Goal: Task Accomplishment & Management: Use online tool/utility

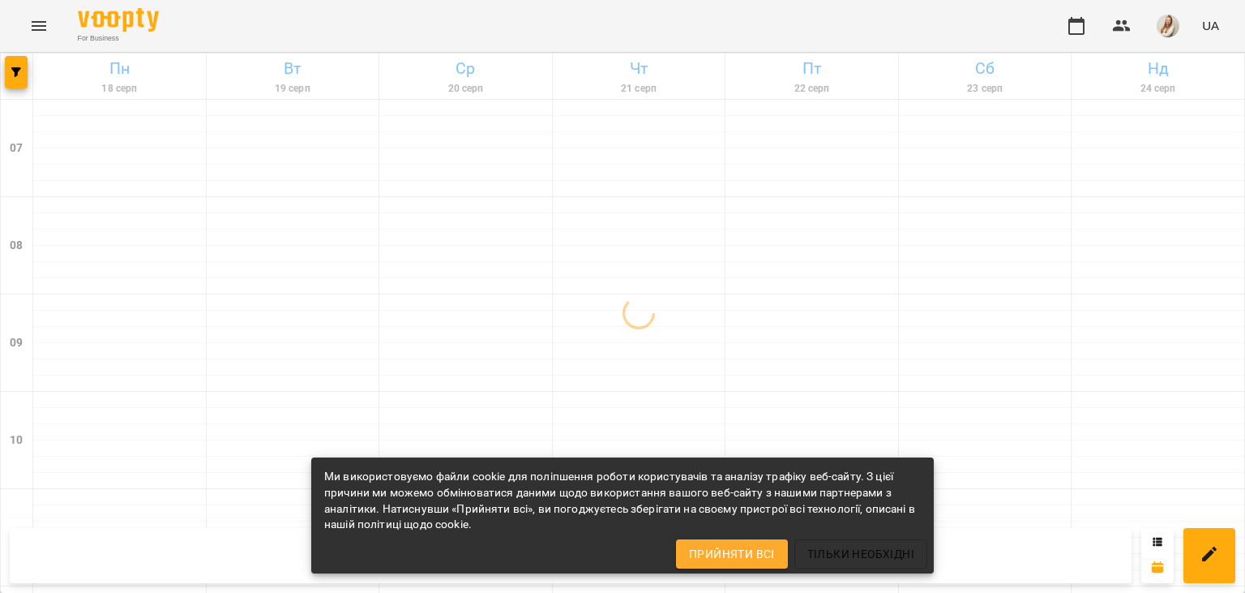
click at [519, 30] on div "For Business UA" at bounding box center [622, 26] width 1245 height 52
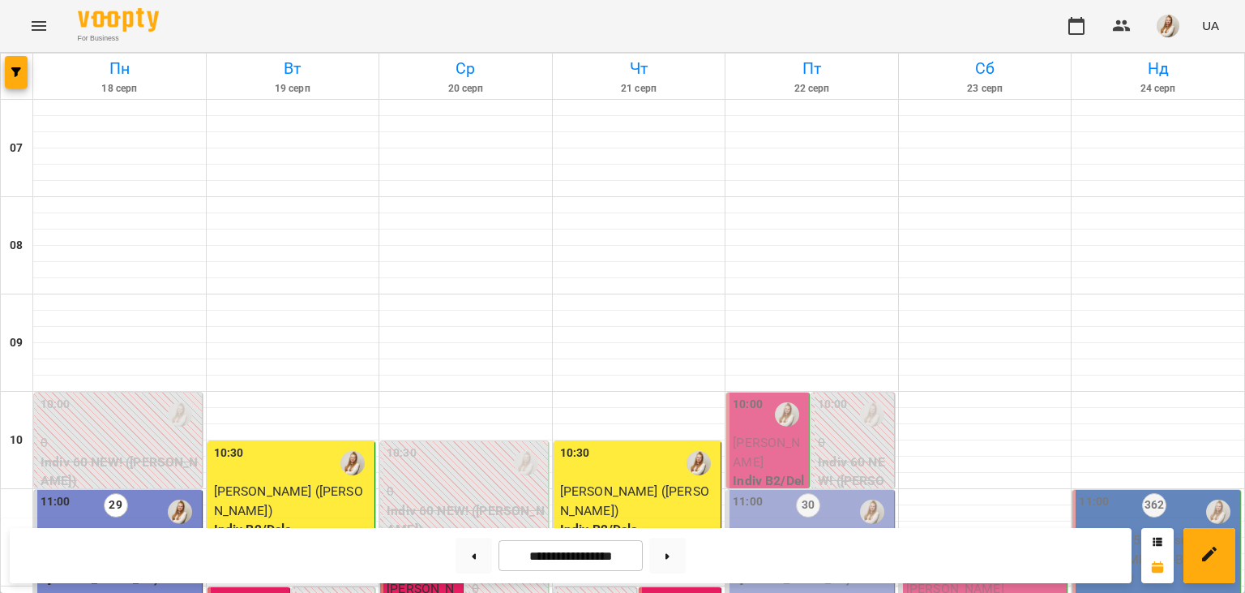
click at [754, 439] on span "[PERSON_NAME]" at bounding box center [766, 452] width 67 height 35
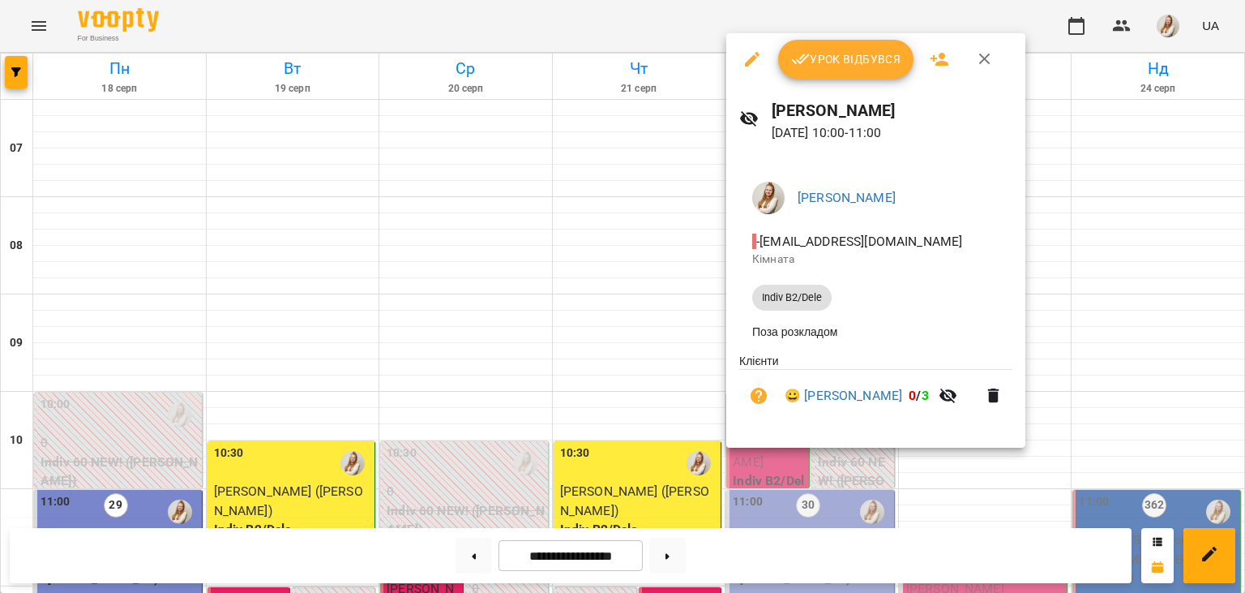
click at [850, 85] on div "Урок відбувся" at bounding box center [876, 59] width 299 height 52
click at [839, 58] on span "Урок відбувся" at bounding box center [846, 58] width 110 height 19
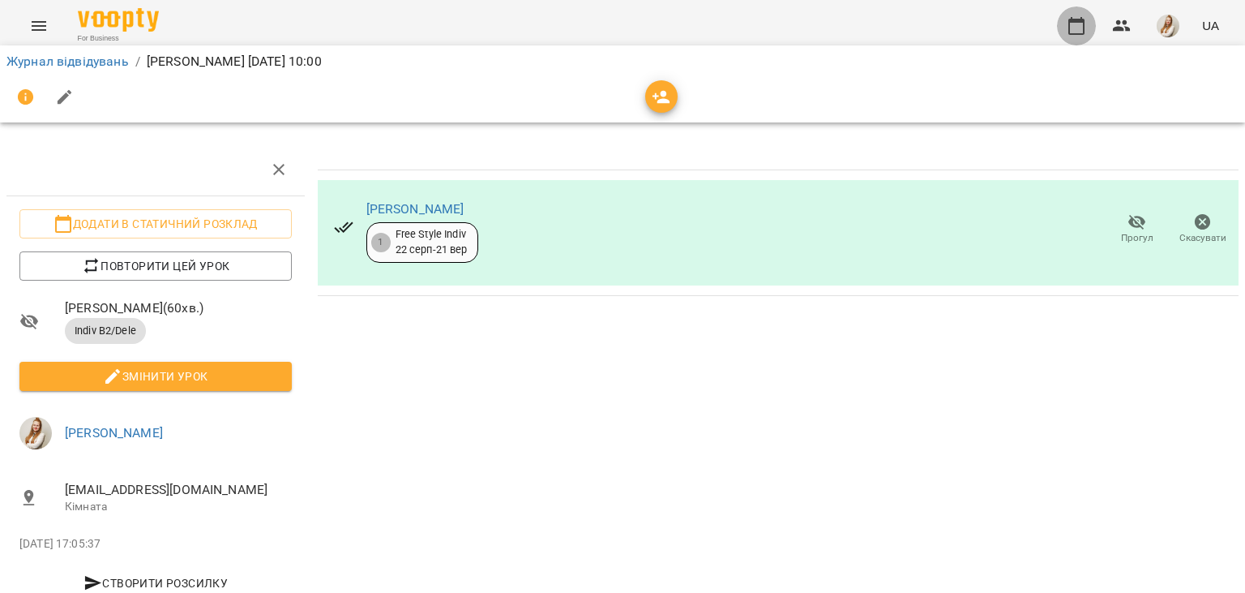
click at [1067, 24] on button "button" at bounding box center [1076, 25] width 39 height 39
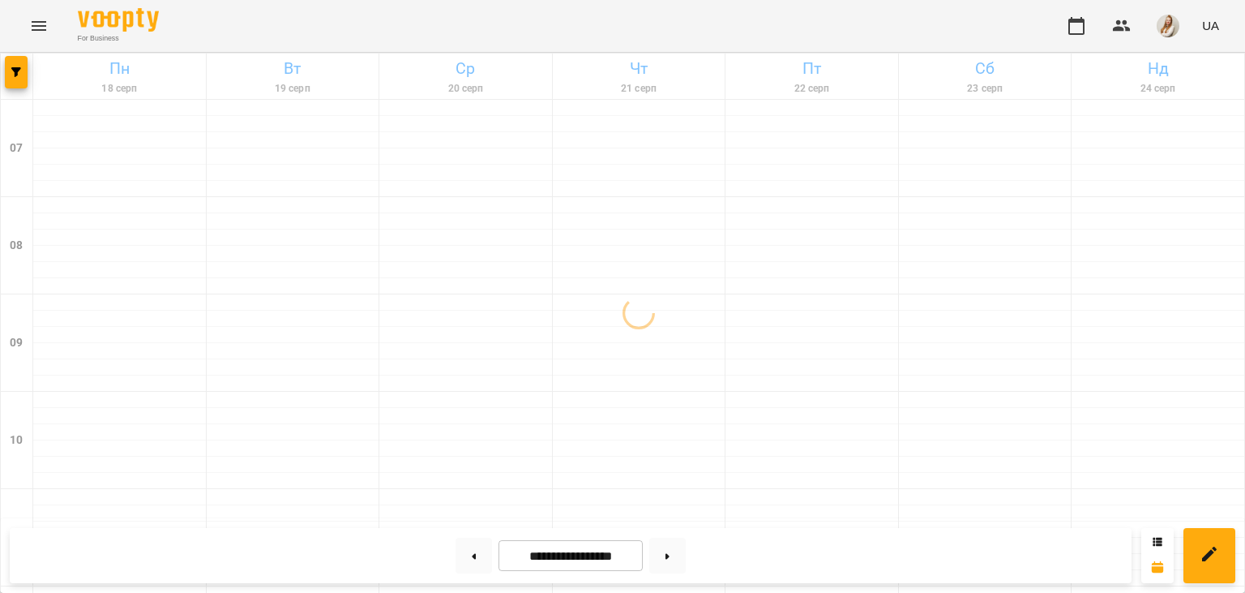
click at [498, 28] on div "For Business UA" at bounding box center [622, 26] width 1245 height 52
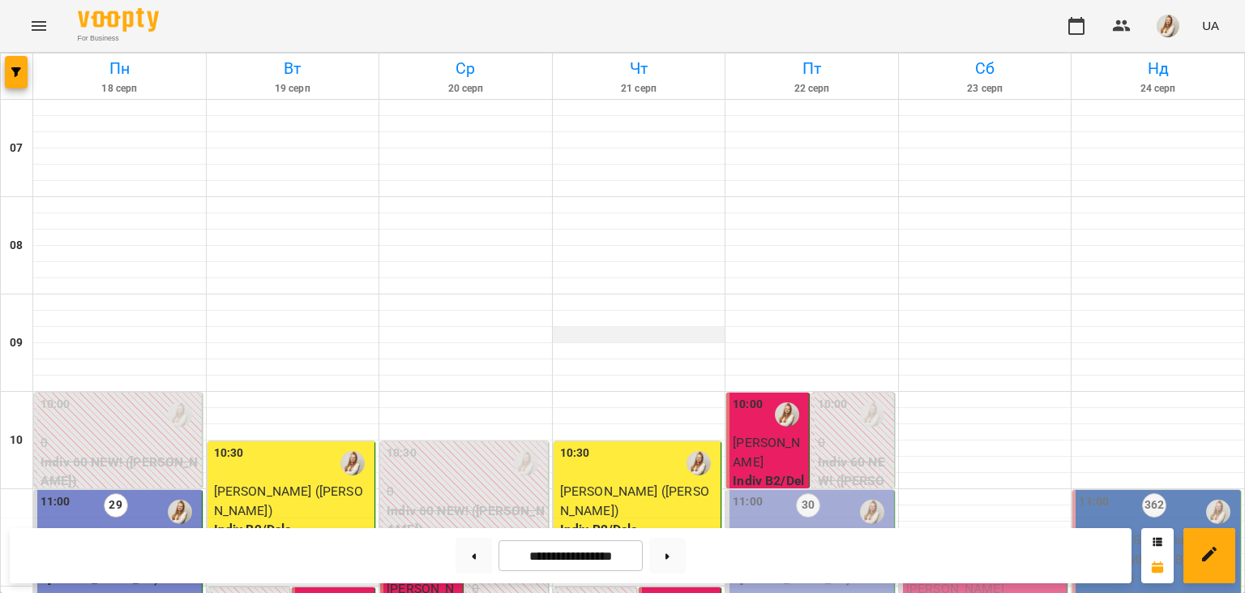
scroll to position [812, 0]
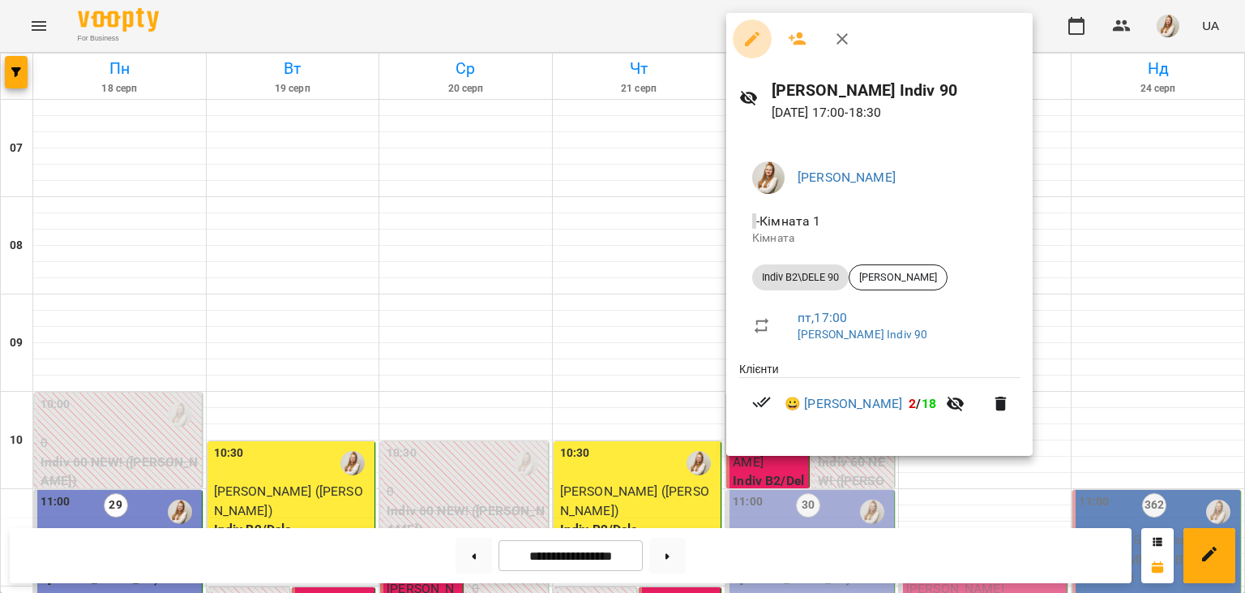
click at [749, 43] on icon "button" at bounding box center [752, 39] width 15 height 15
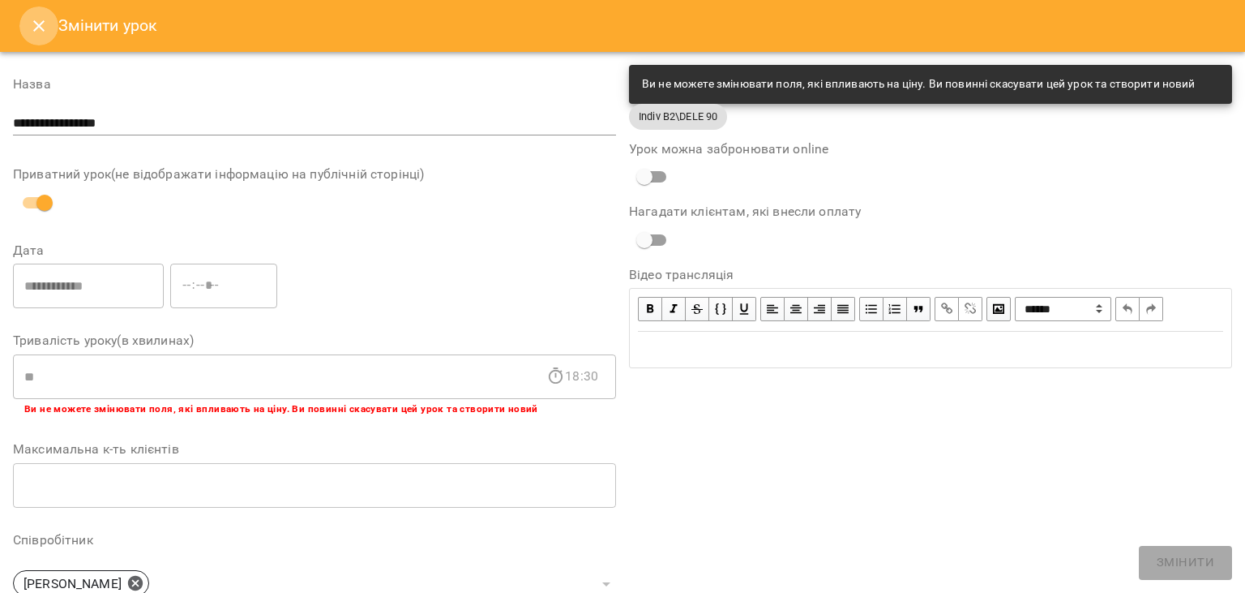
click at [36, 22] on icon "Close" at bounding box center [38, 25] width 19 height 19
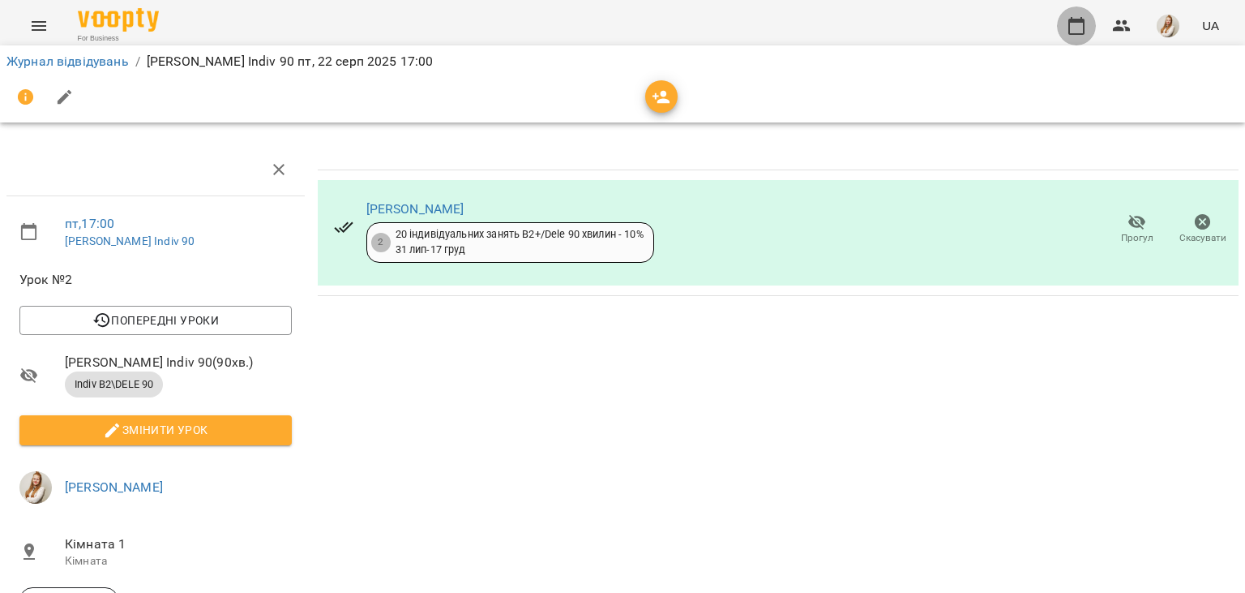
click at [1079, 28] on icon "button" at bounding box center [1076, 25] width 19 height 19
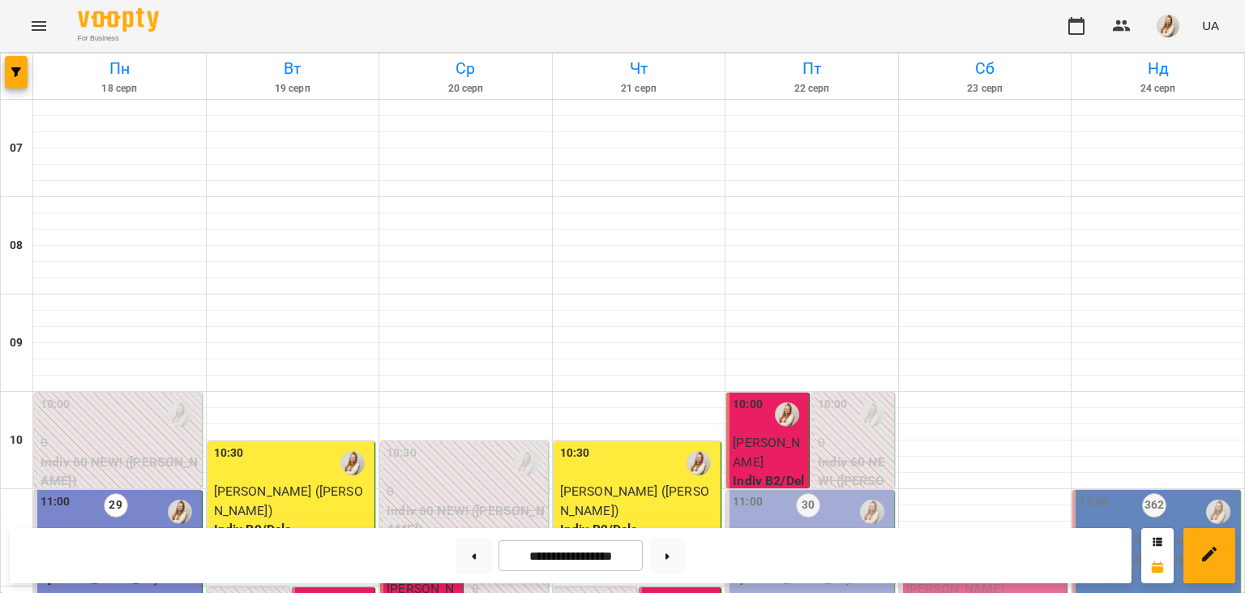
click at [860, 44] on div "For Business UA" at bounding box center [622, 26] width 1245 height 52
click at [1172, 26] on img "button" at bounding box center [1168, 26] width 23 height 23
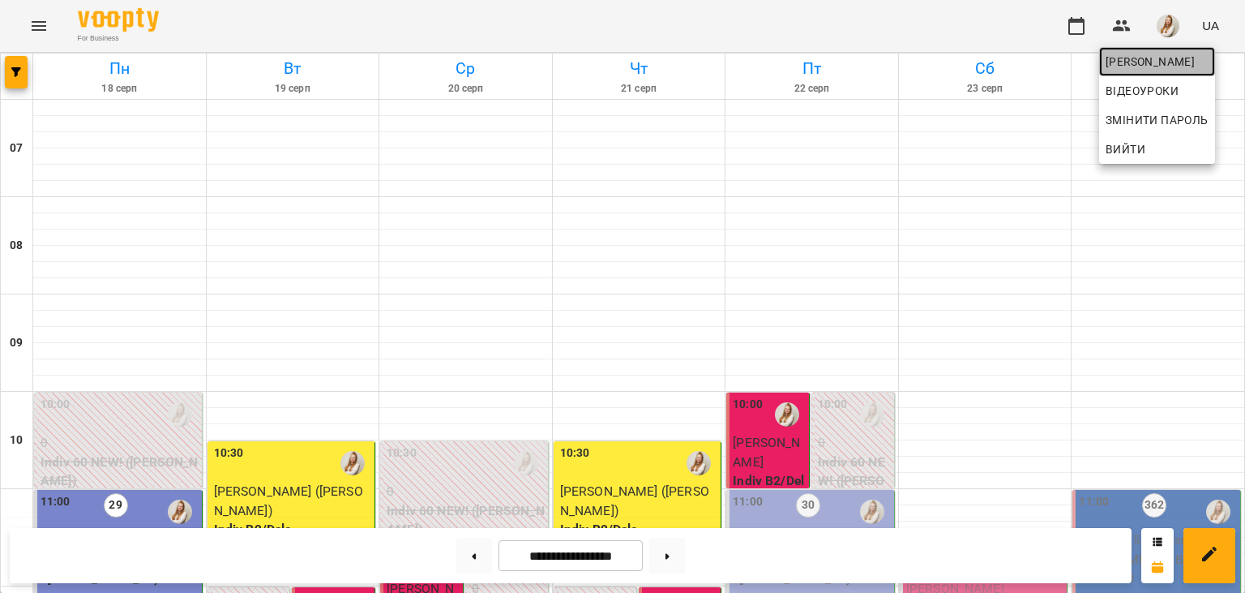
click at [1134, 70] on span "[PERSON_NAME]" at bounding box center [1157, 61] width 103 height 19
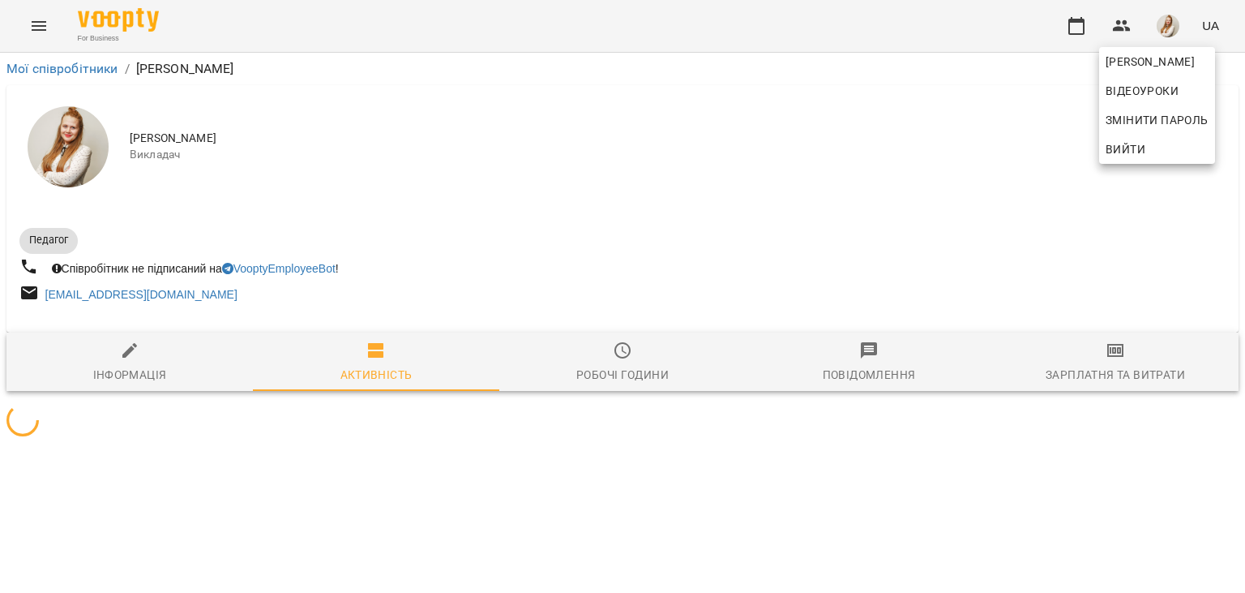
click at [1111, 374] on div at bounding box center [622, 296] width 1245 height 593
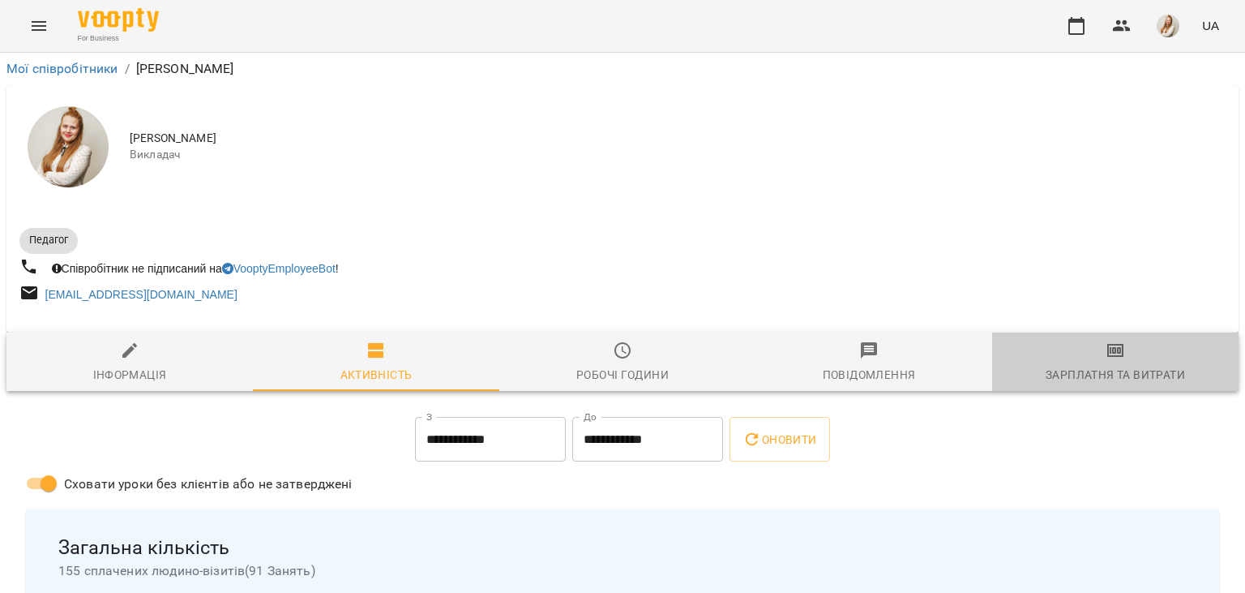
click at [1111, 374] on div "Зарплатня та Витрати" at bounding box center [1115, 374] width 139 height 19
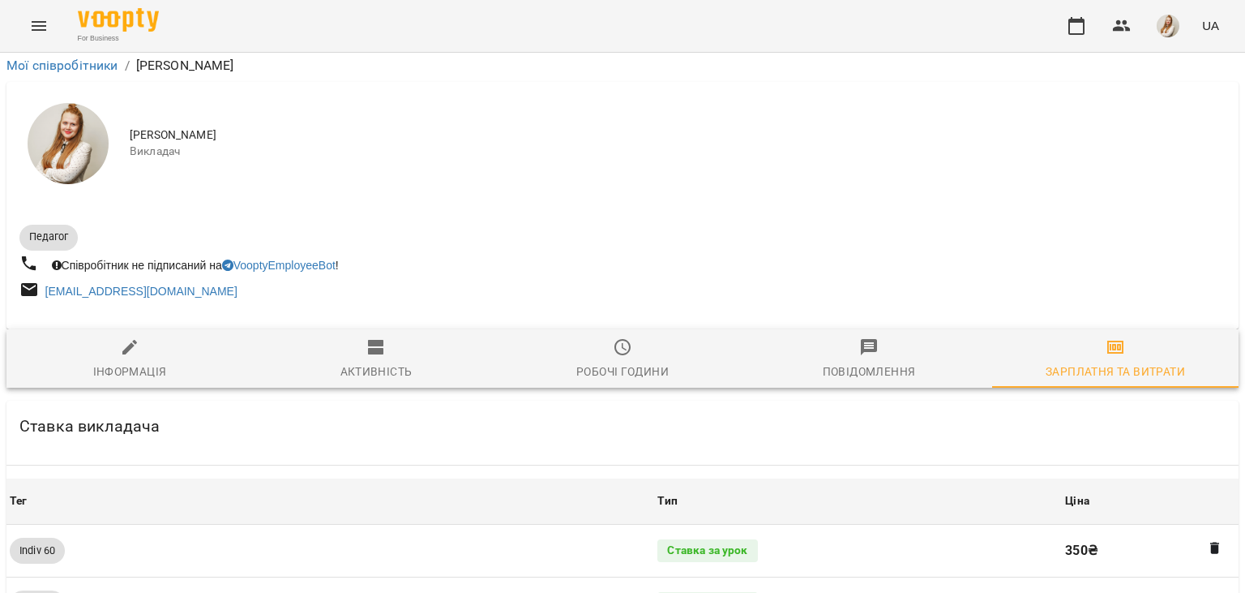
scroll to position [1820, 0]
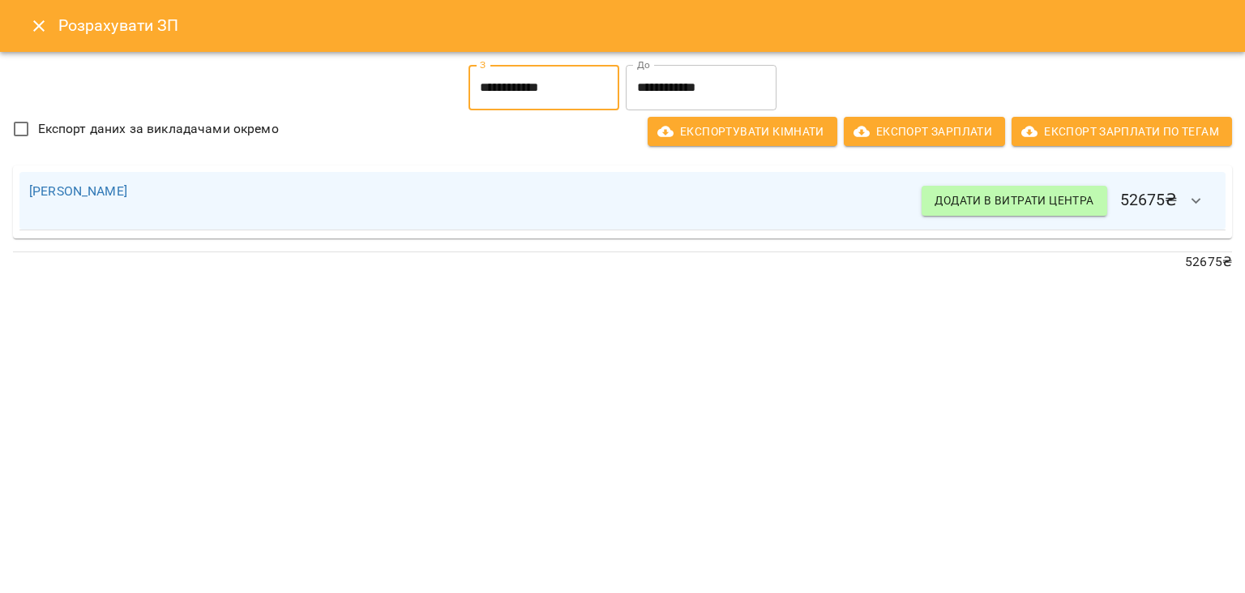
click at [506, 107] on input "**********" at bounding box center [544, 87] width 151 height 45
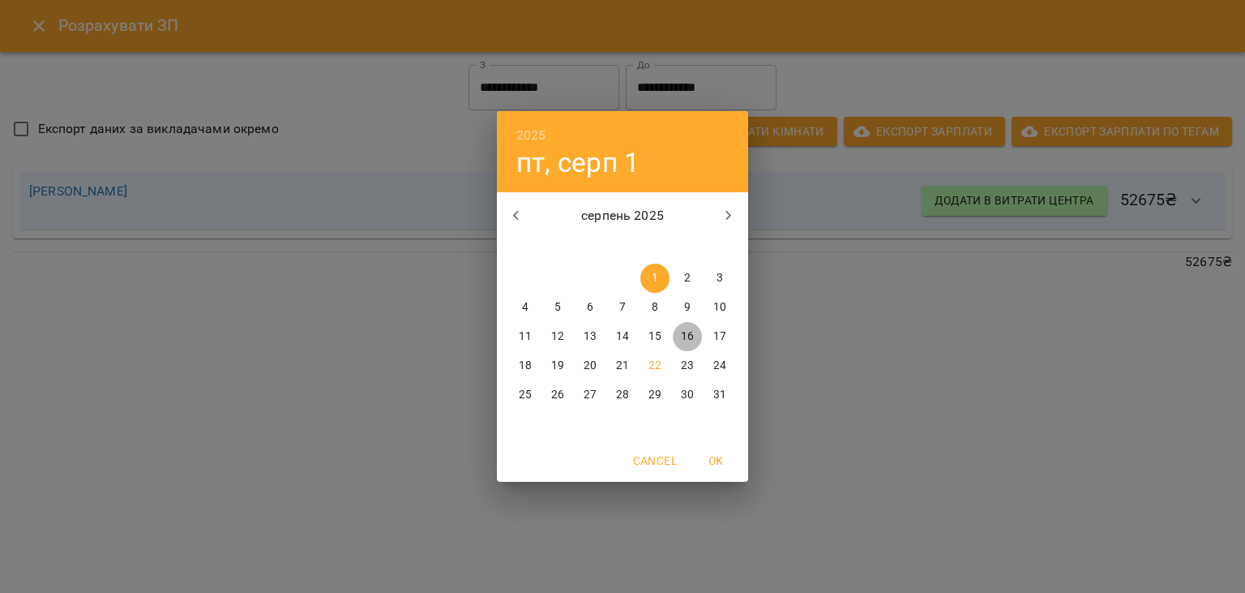
click at [690, 342] on p "16" at bounding box center [687, 336] width 13 height 16
type input "**********"
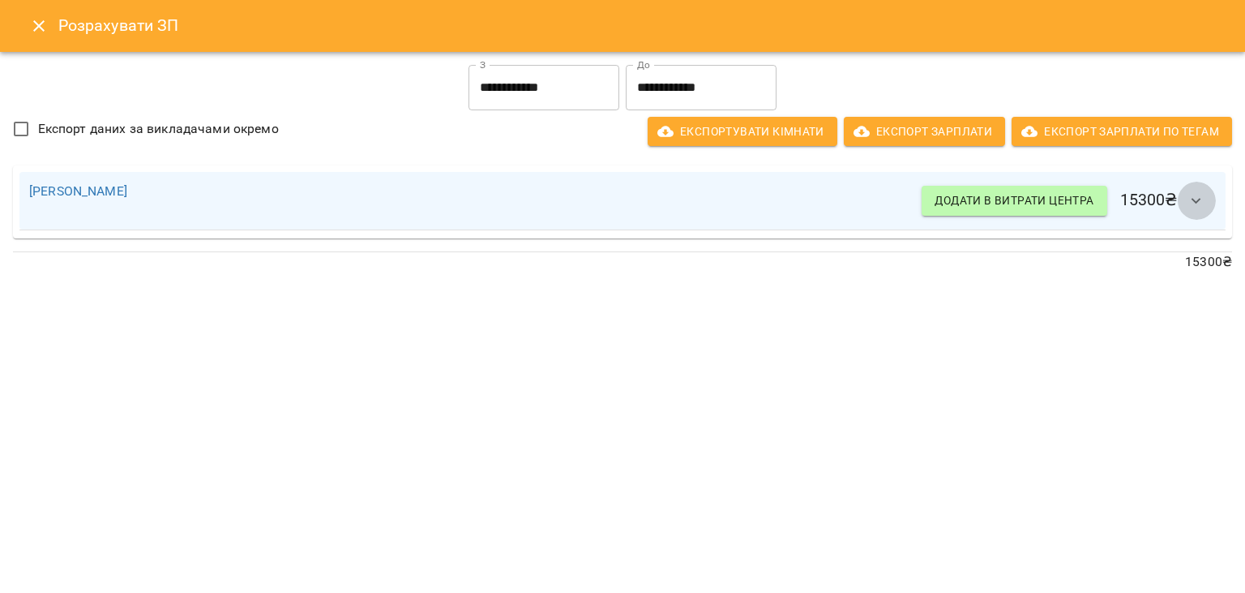
click at [1202, 199] on icon "button" at bounding box center [1197, 201] width 10 height 6
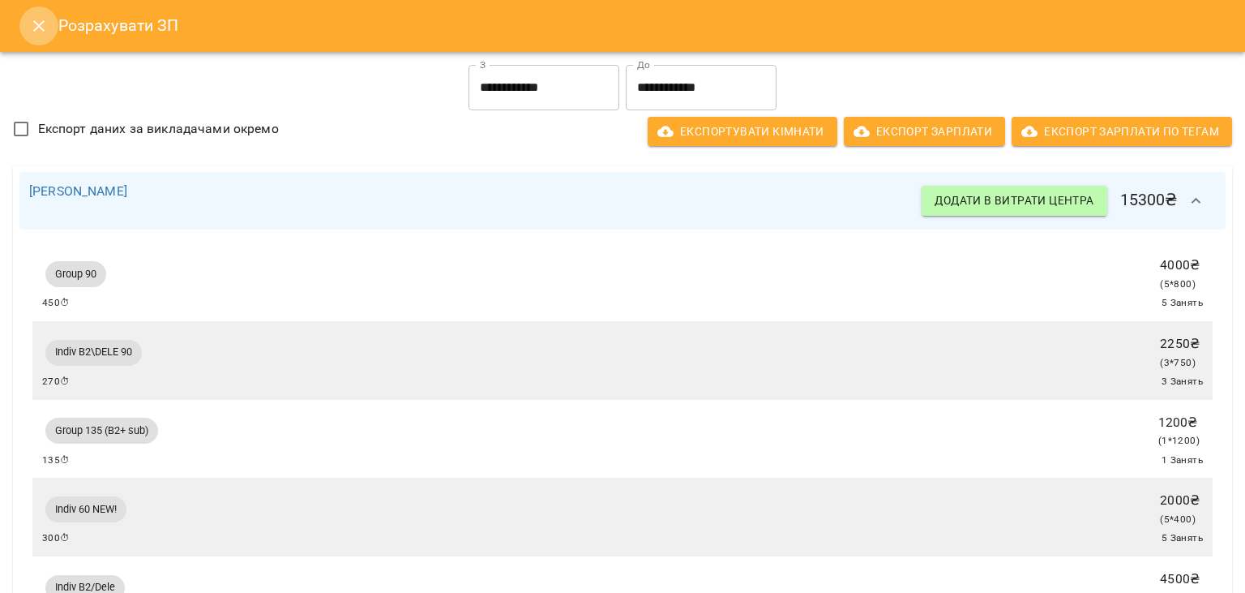
click at [35, 28] on icon "Close" at bounding box center [38, 25] width 11 height 11
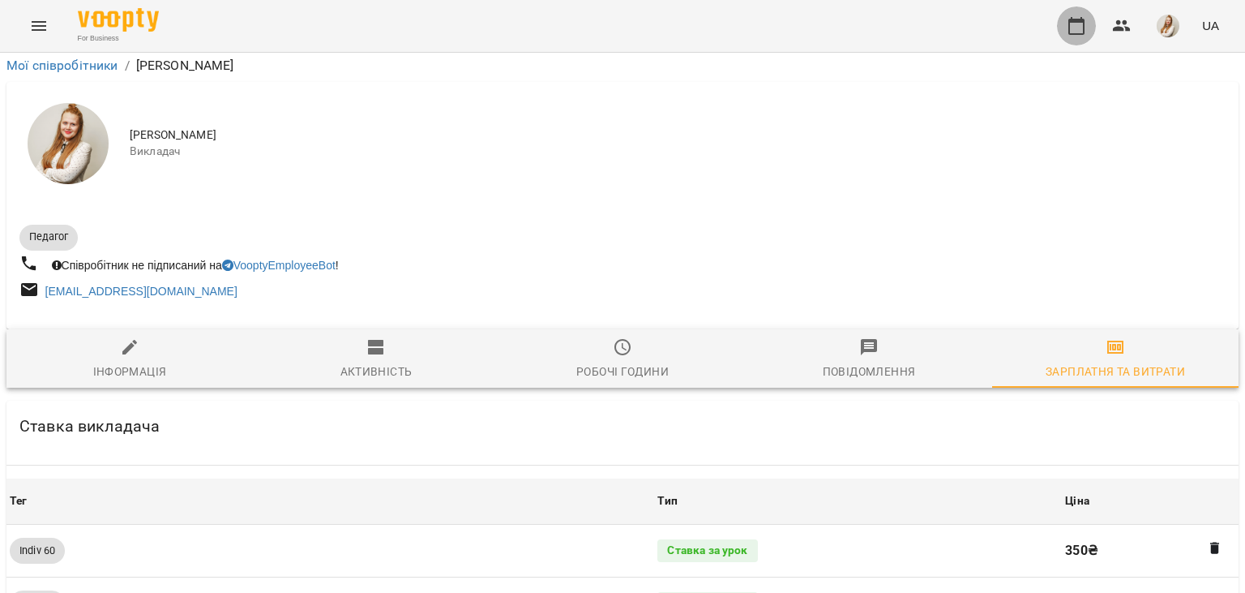
click at [1078, 37] on button "button" at bounding box center [1076, 25] width 39 height 39
